Goal: Task Accomplishment & Management: Use online tool/utility

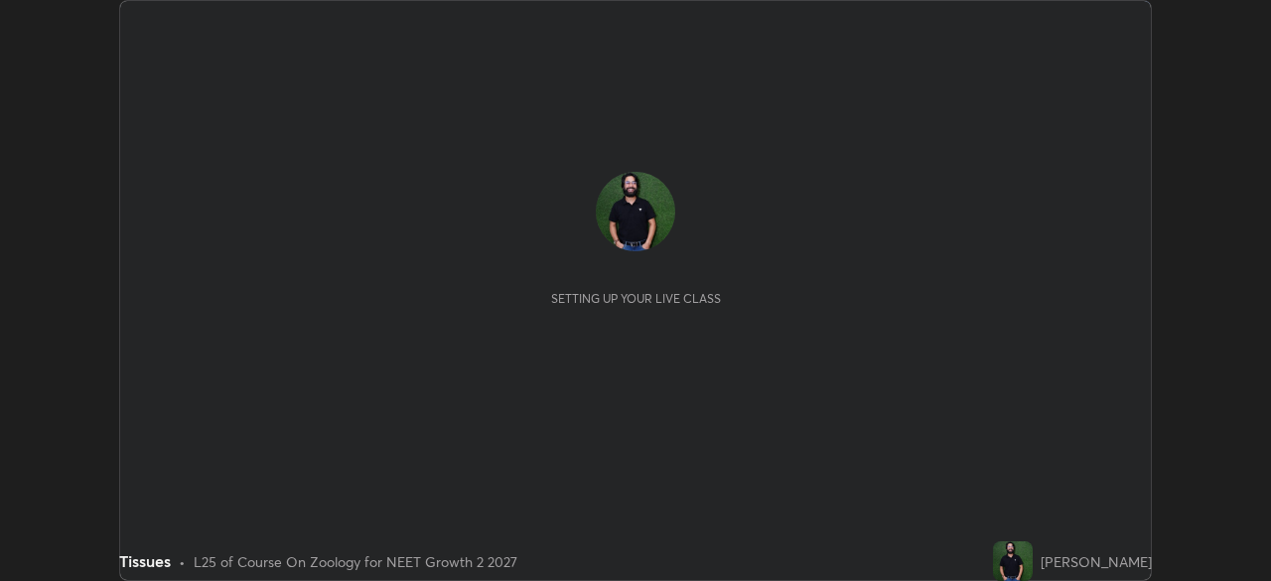
scroll to position [581, 1270]
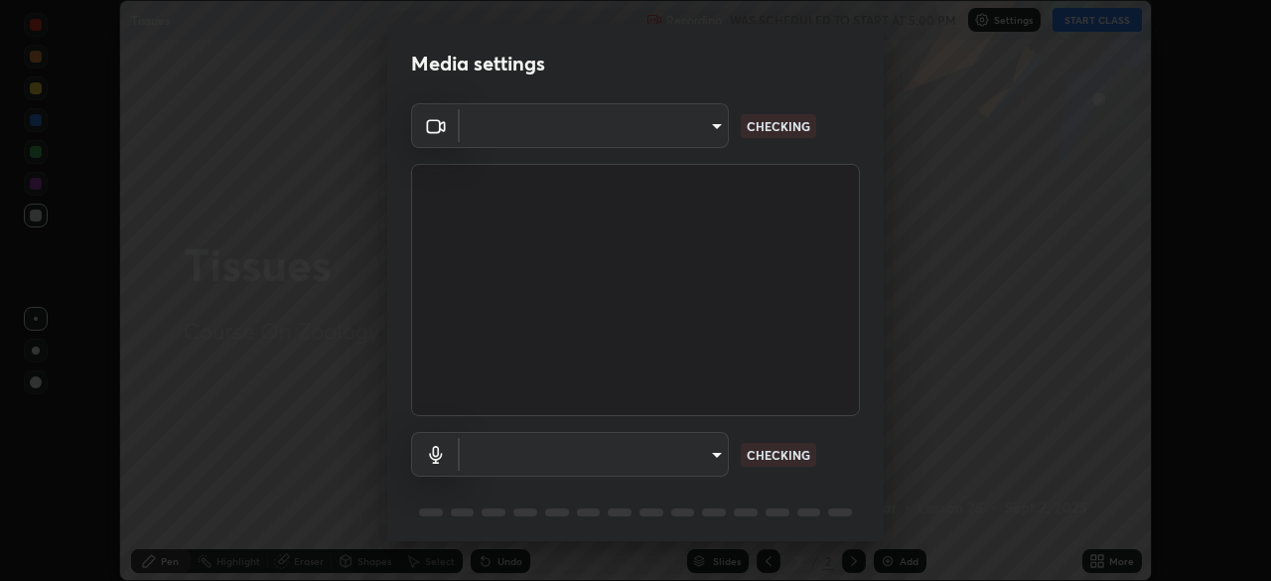
type input "0b0394df5398a873b7d047182dbff5bf8641b4882f7ce2760a0fef017966b62e"
type input "communications"
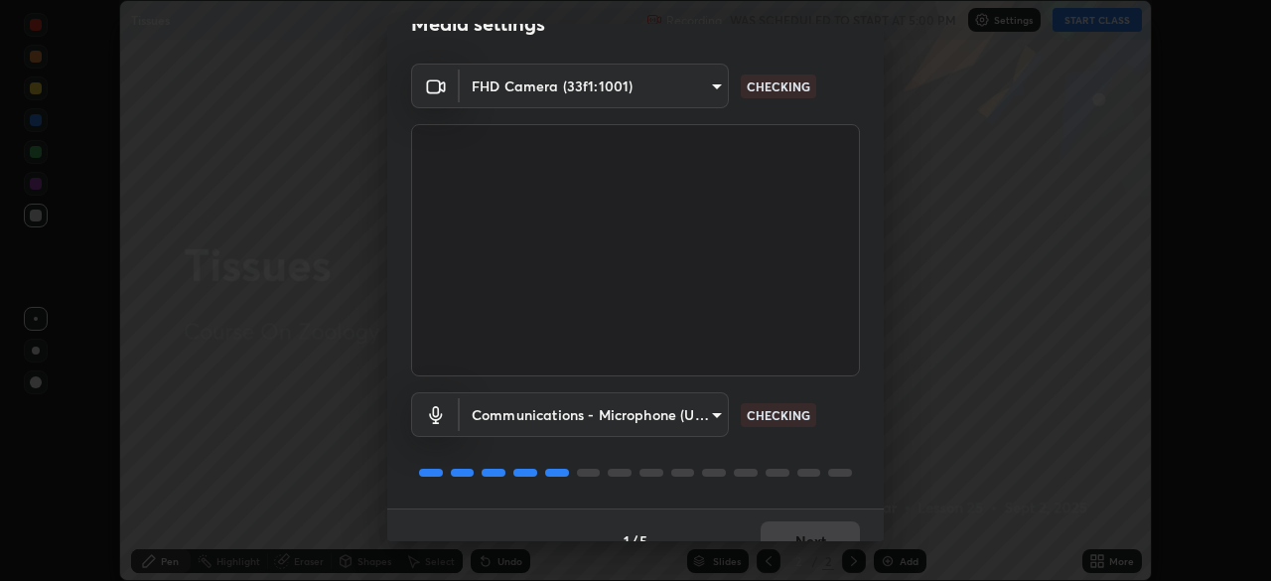
scroll to position [70, 0]
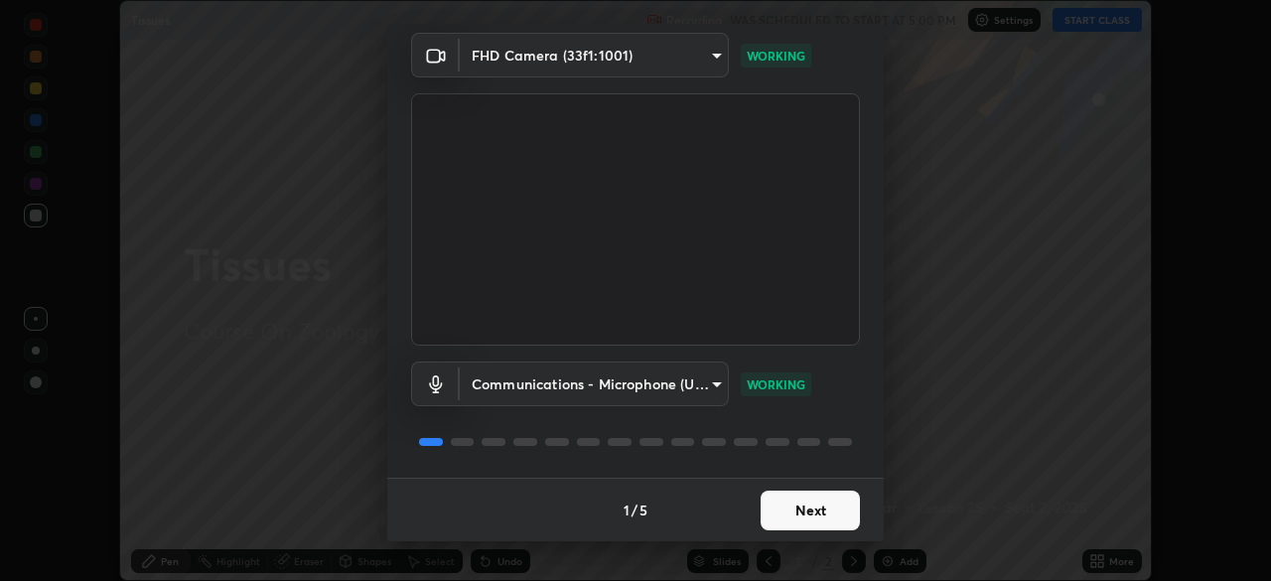
click at [821, 505] on button "Next" at bounding box center [810, 510] width 99 height 40
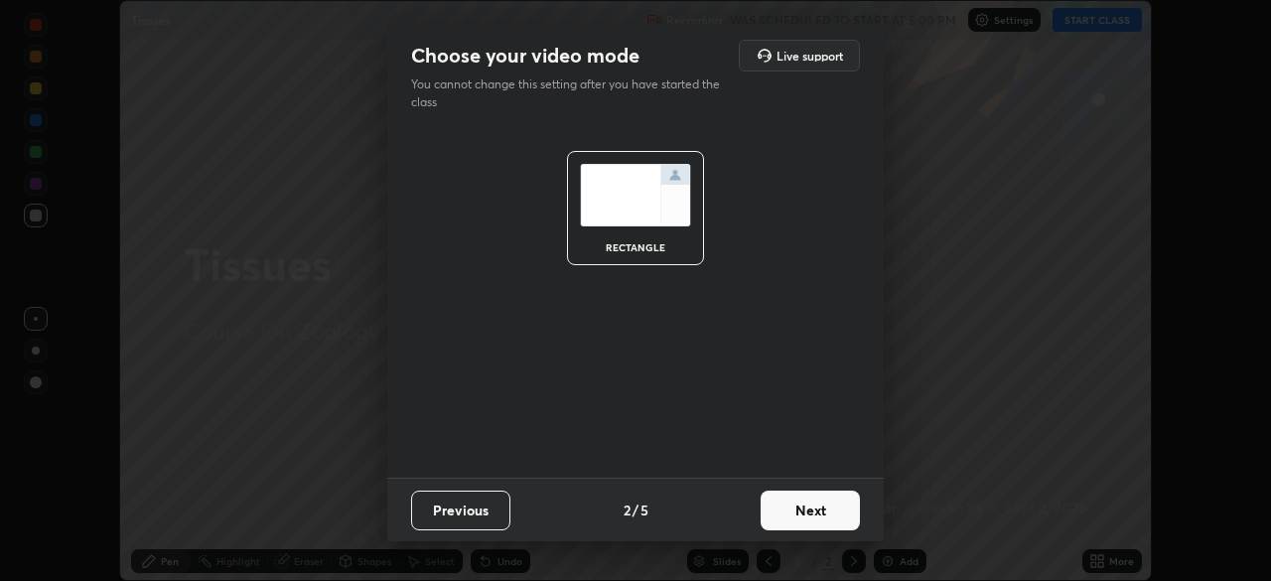
scroll to position [0, 0]
click at [812, 515] on button "Next" at bounding box center [810, 510] width 99 height 40
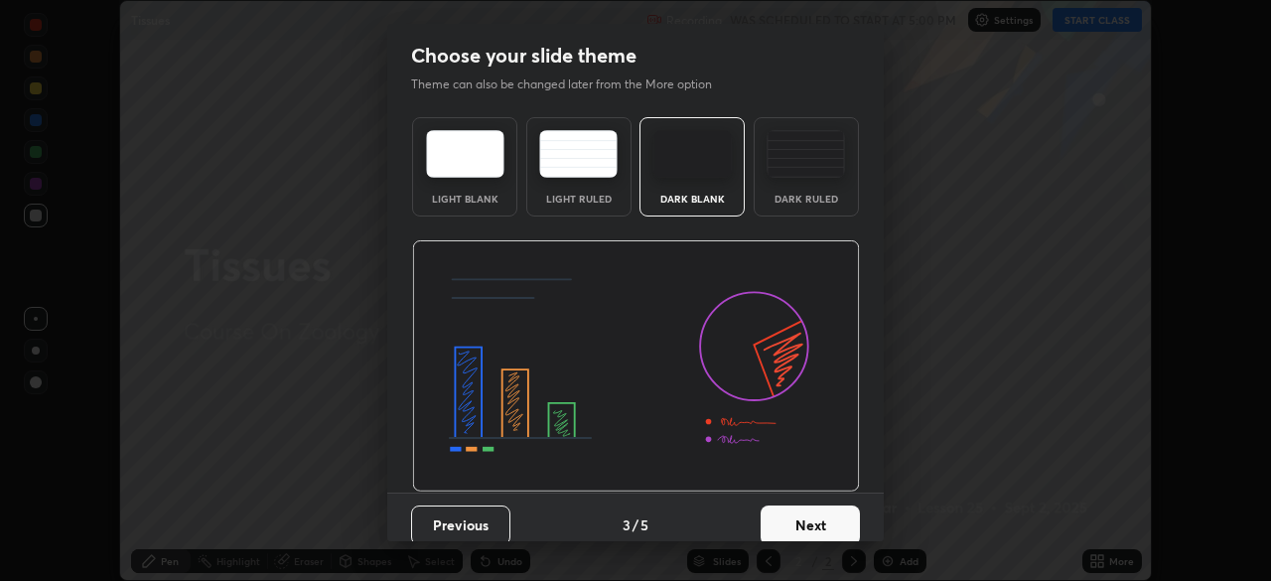
scroll to position [15, 0]
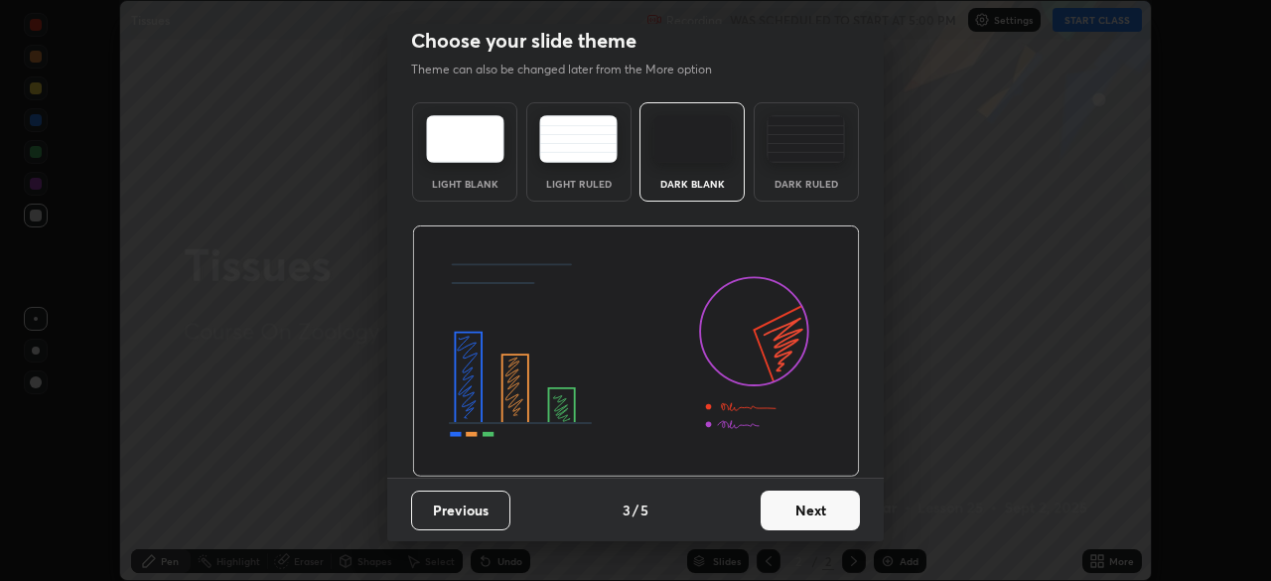
click at [807, 515] on button "Next" at bounding box center [810, 510] width 99 height 40
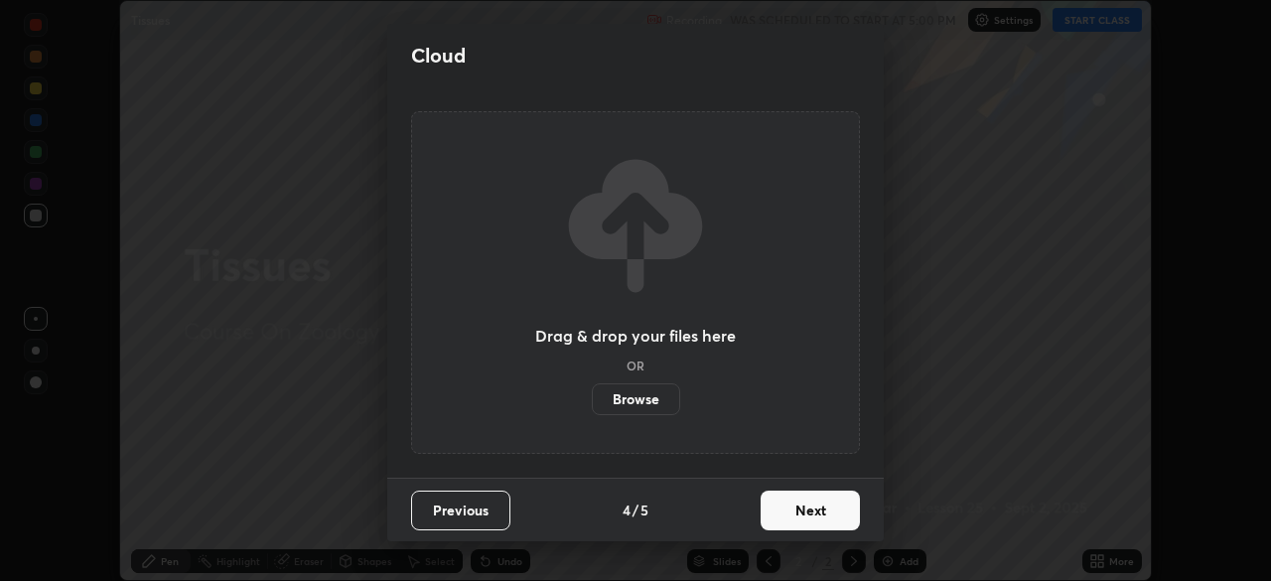
click at [817, 516] on button "Next" at bounding box center [810, 510] width 99 height 40
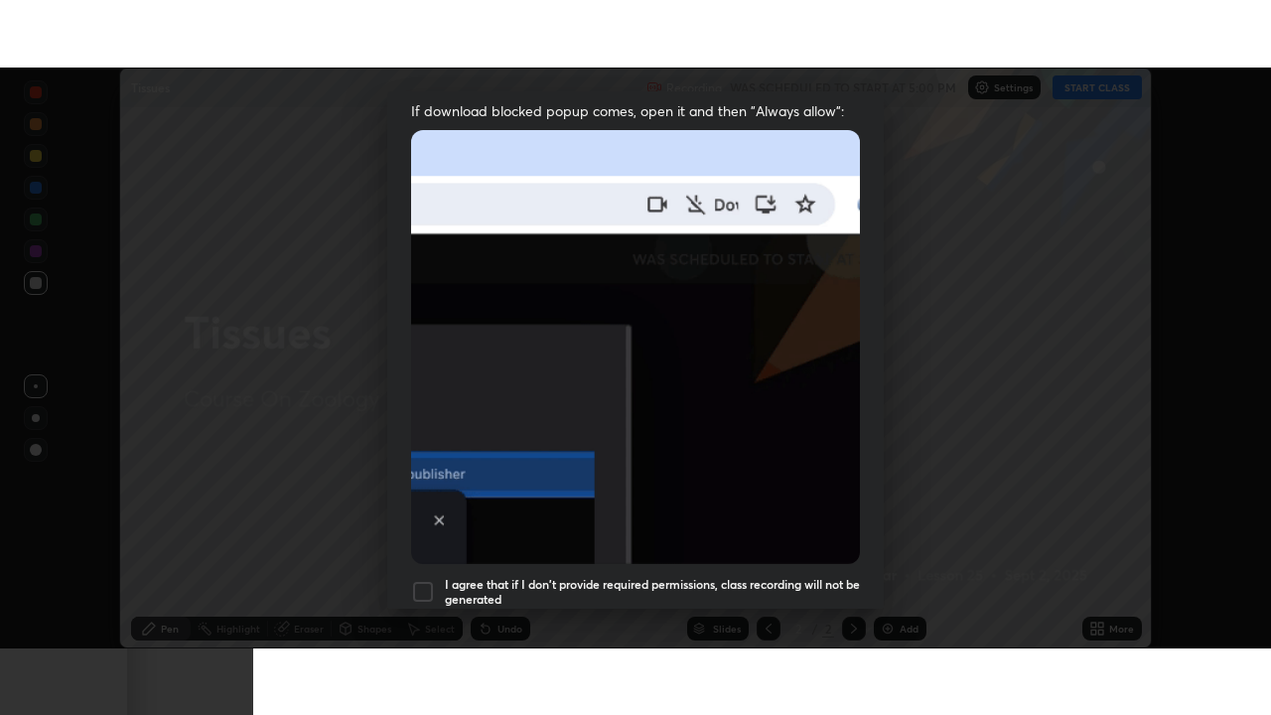
scroll to position [476, 0]
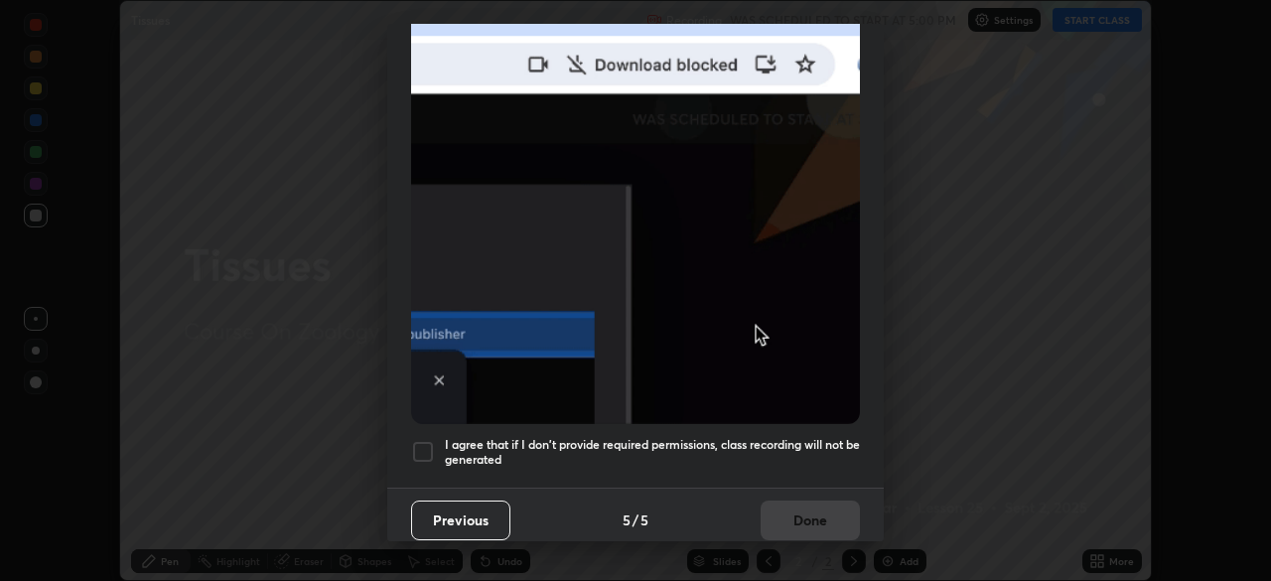
click at [426, 444] on div at bounding box center [423, 452] width 24 height 24
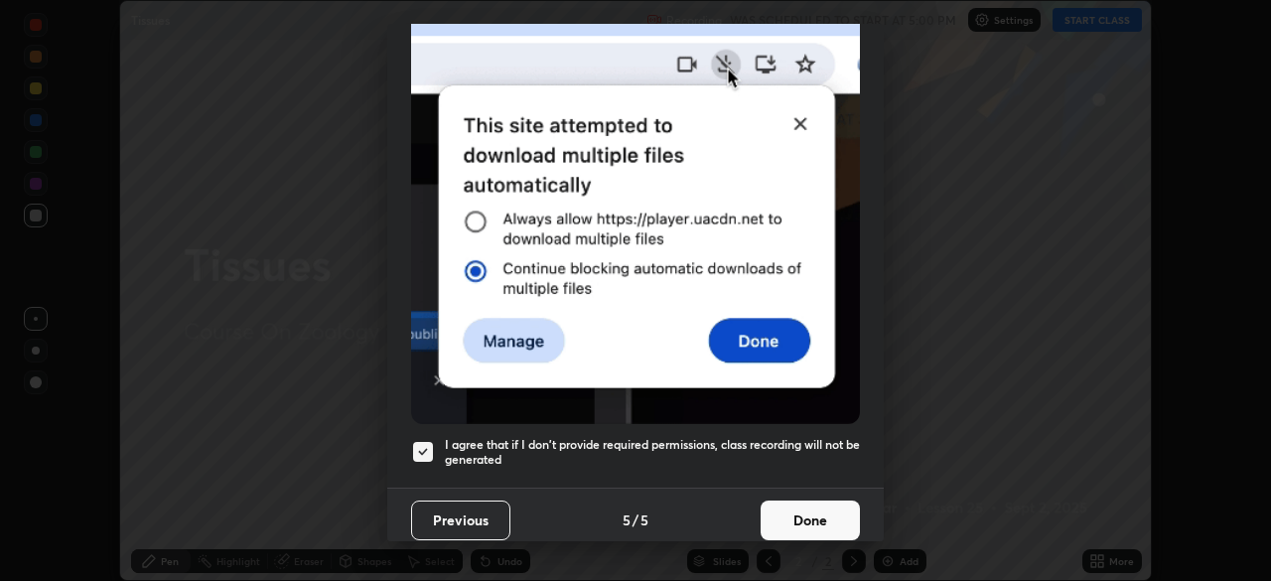
click at [815, 511] on button "Done" at bounding box center [810, 520] width 99 height 40
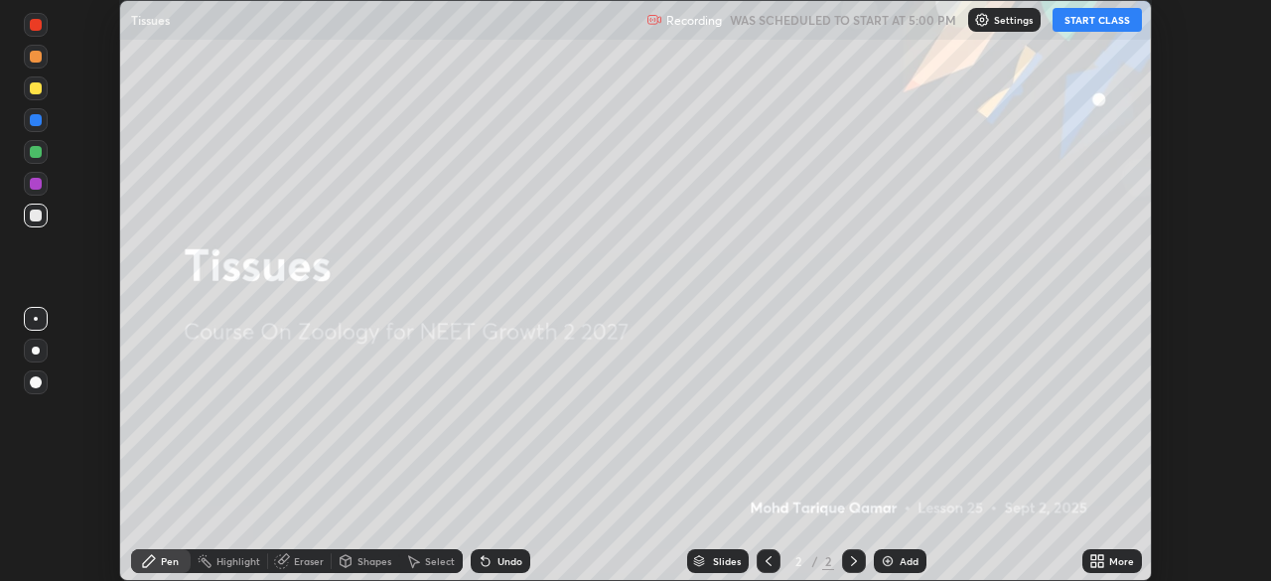
click at [1131, 569] on div "More" at bounding box center [1112, 561] width 60 height 24
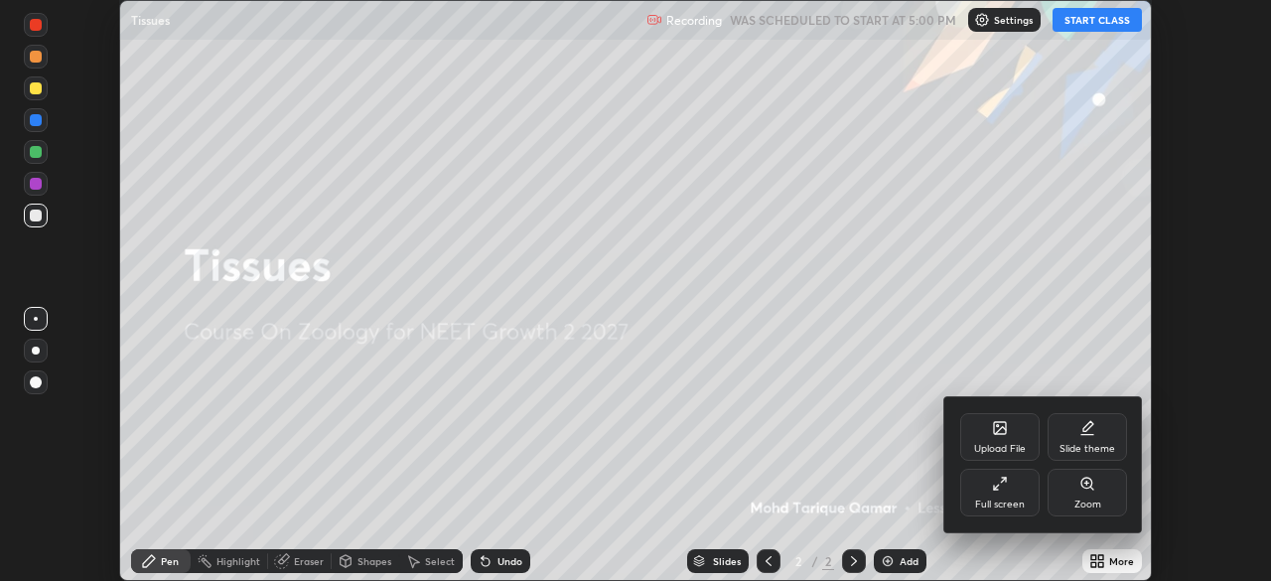
click at [996, 491] on div "Full screen" at bounding box center [999, 493] width 79 height 48
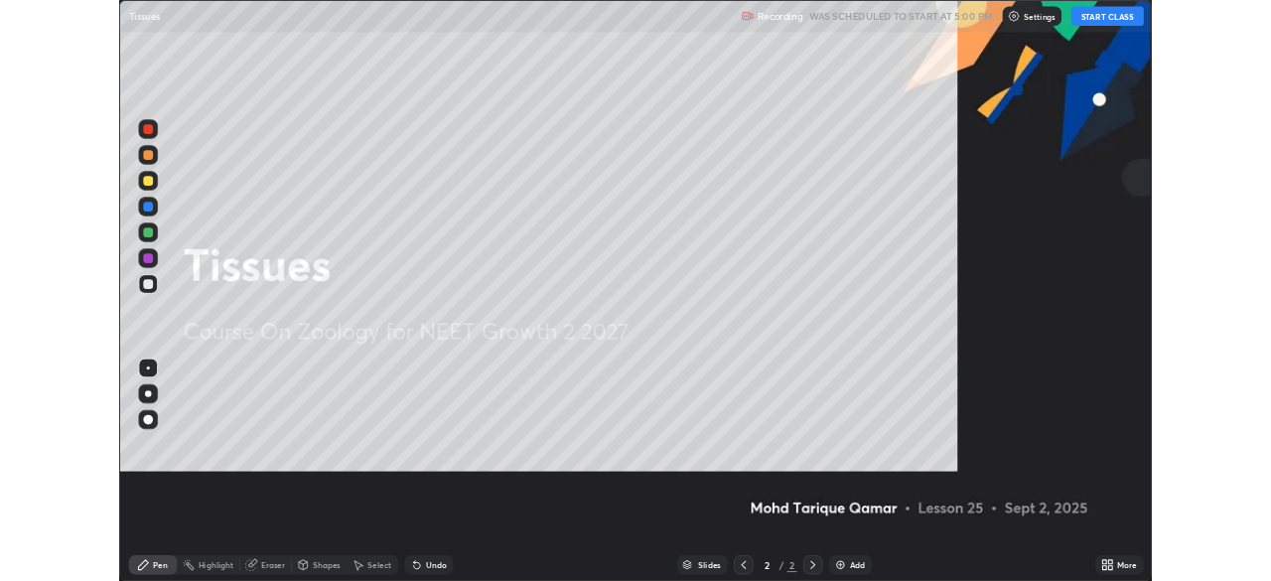
scroll to position [715, 1271]
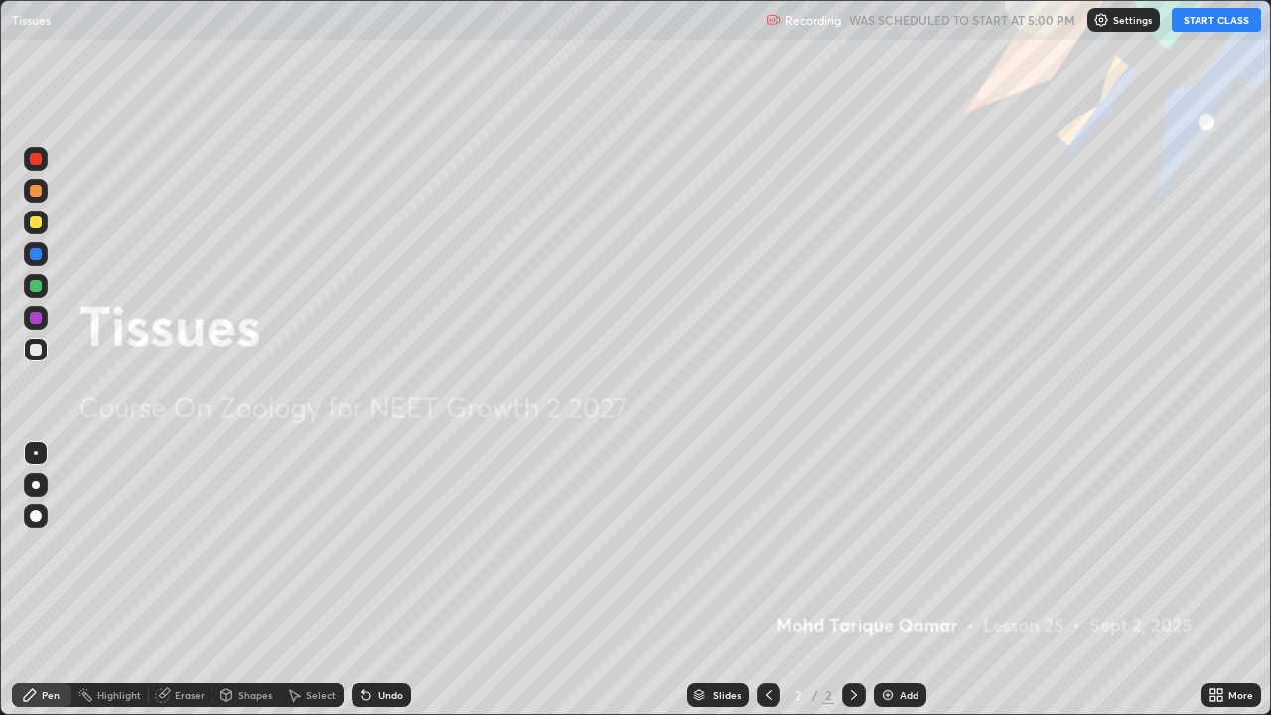
click at [1239, 24] on button "START CLASS" at bounding box center [1216, 20] width 89 height 24
click at [1242, 580] on div "More" at bounding box center [1240, 695] width 25 height 10
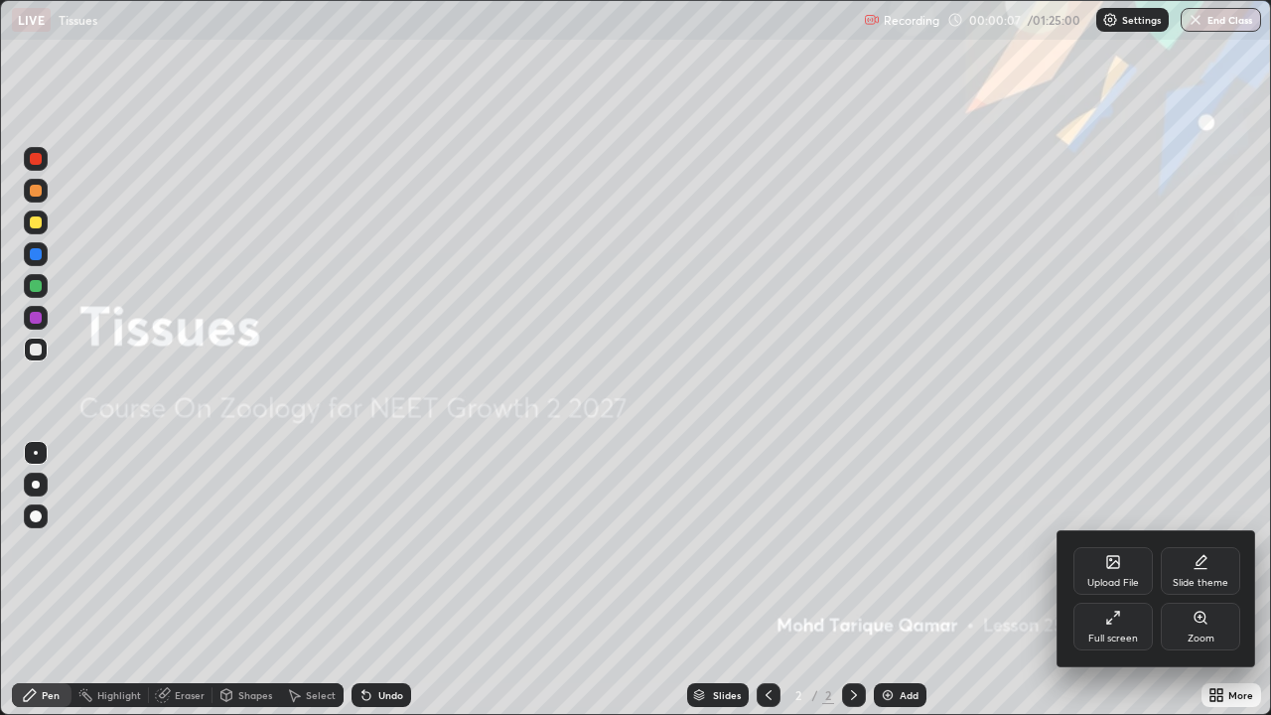
click at [1108, 580] on div "Full screen" at bounding box center [1112, 627] width 79 height 48
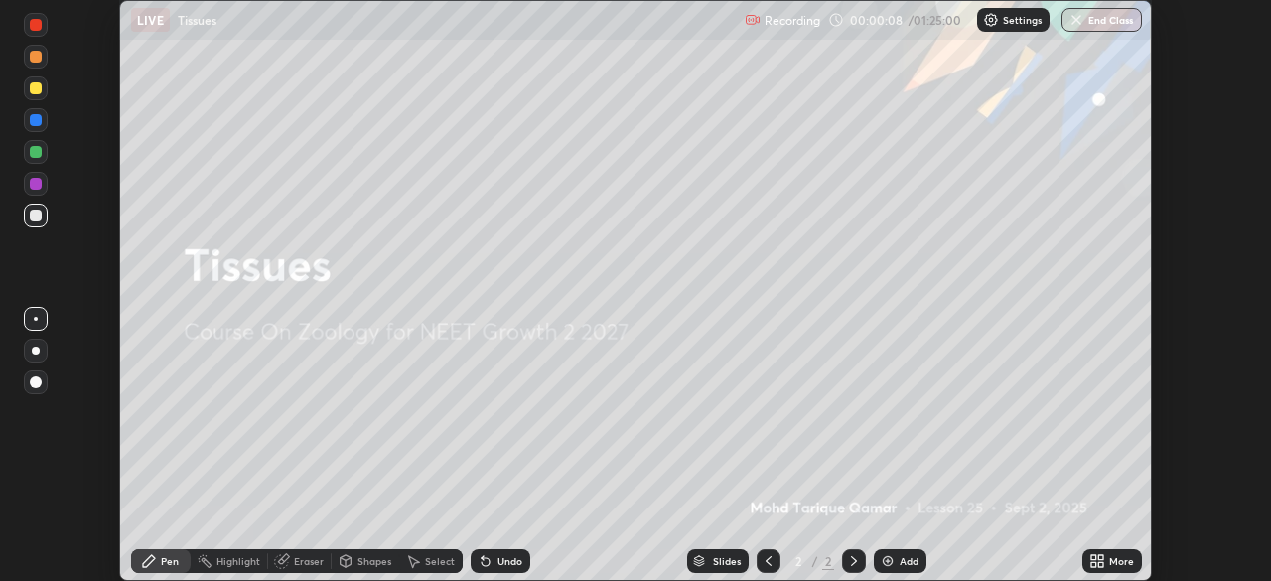
scroll to position [98705, 98015]
